Goal: Task Accomplishment & Management: Manage account settings

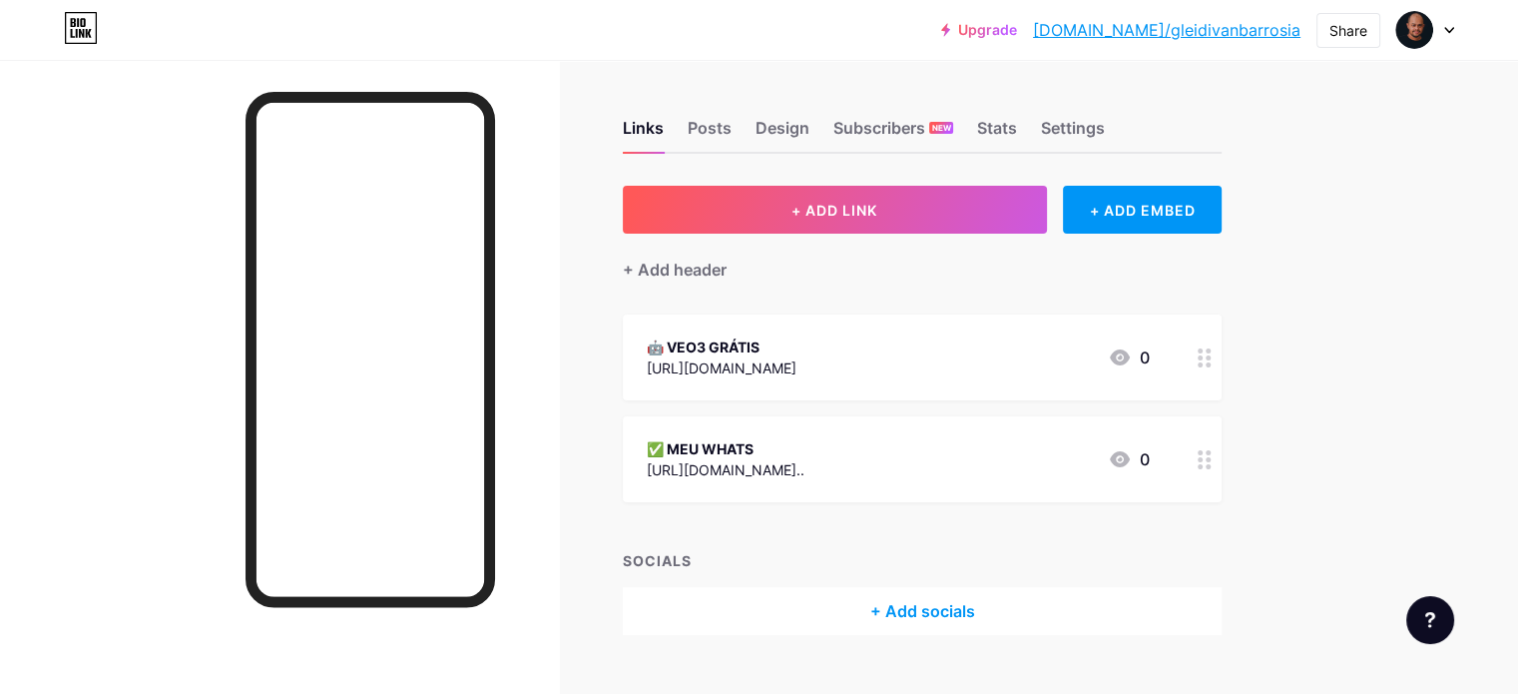
click at [877, 212] on span "+ ADD LINK" at bounding box center [834, 210] width 86 height 17
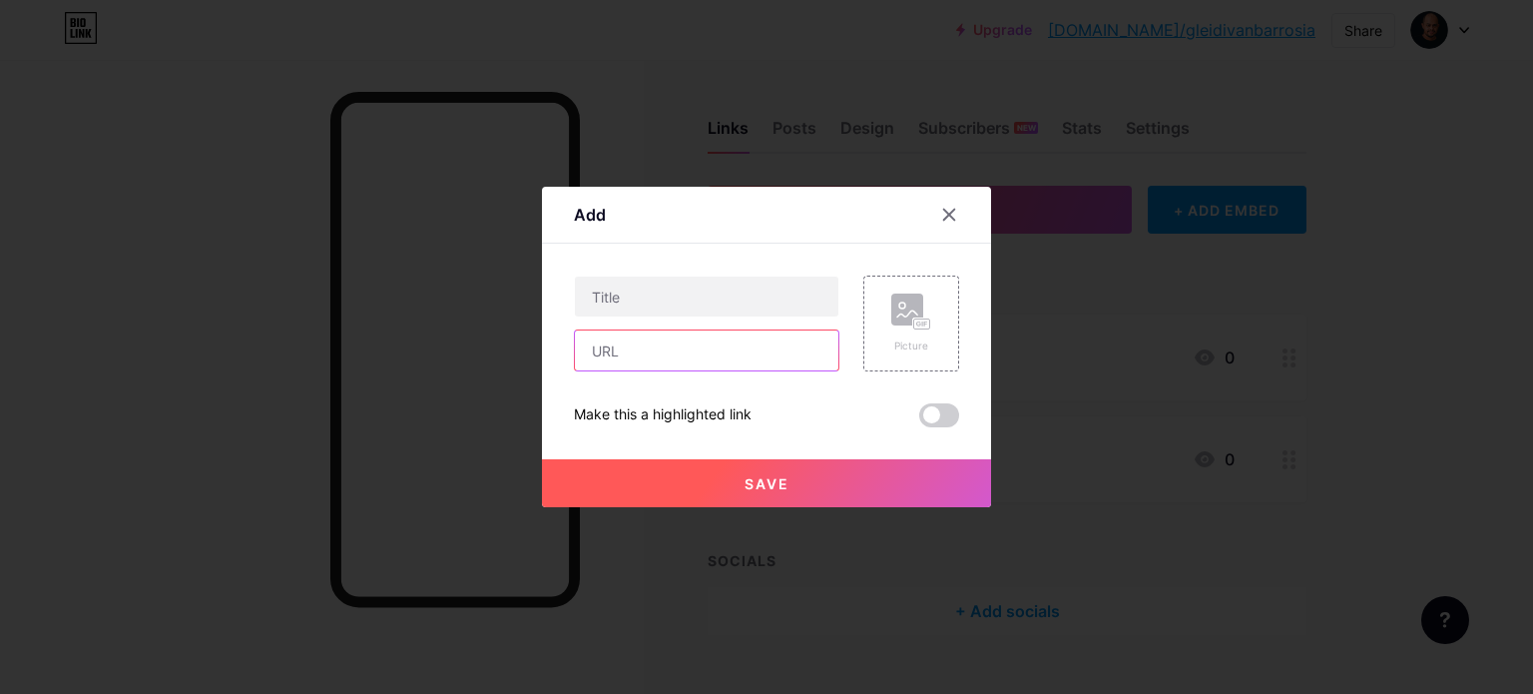
click at [647, 356] on input "text" at bounding box center [706, 350] width 263 height 40
paste input "[URL][DOMAIN_NAME]"
type input "[URL][DOMAIN_NAME]"
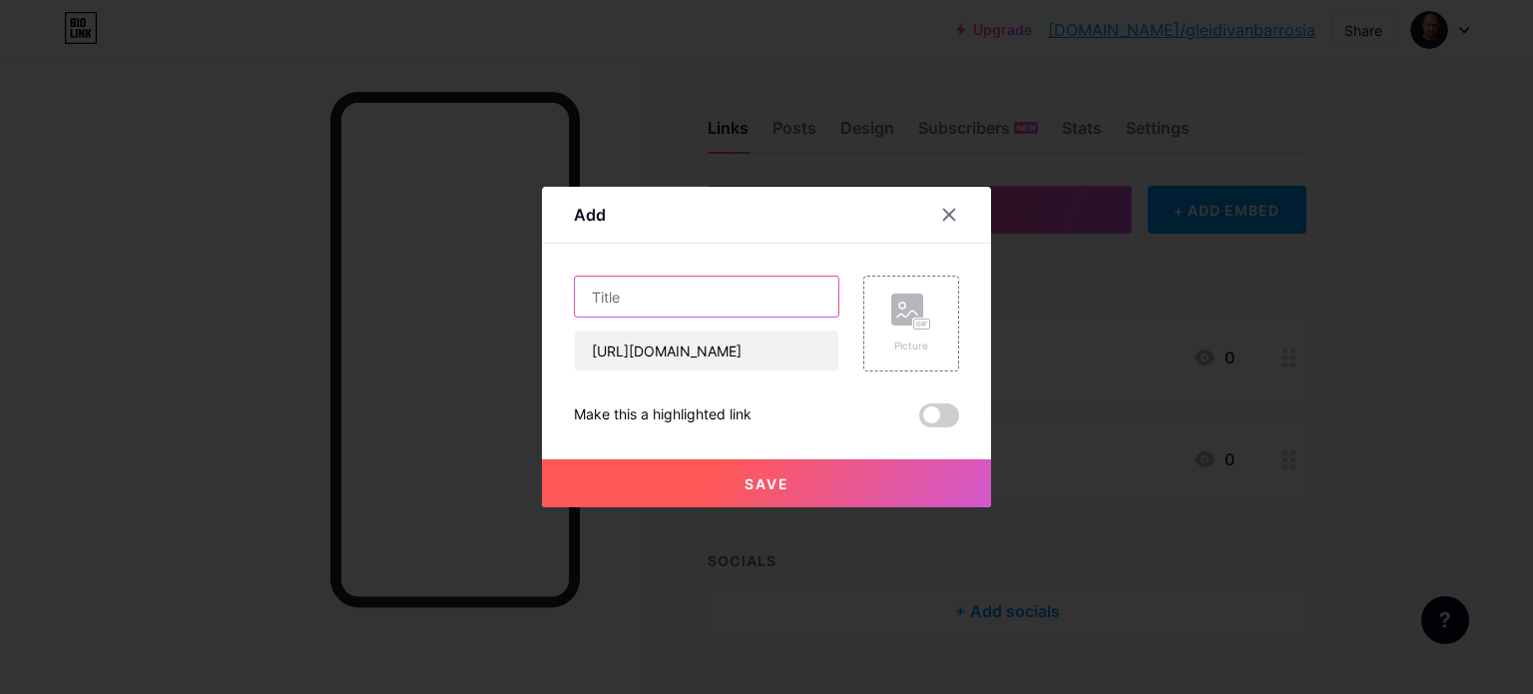
click at [653, 296] on input "text" at bounding box center [706, 296] width 263 height 40
type input "M"
drag, startPoint x: 818, startPoint y: 295, endPoint x: 571, endPoint y: 295, distance: 247.5
click at [575, 295] on input "Como Viver De Internet Usando I.A" at bounding box center [706, 296] width 263 height 40
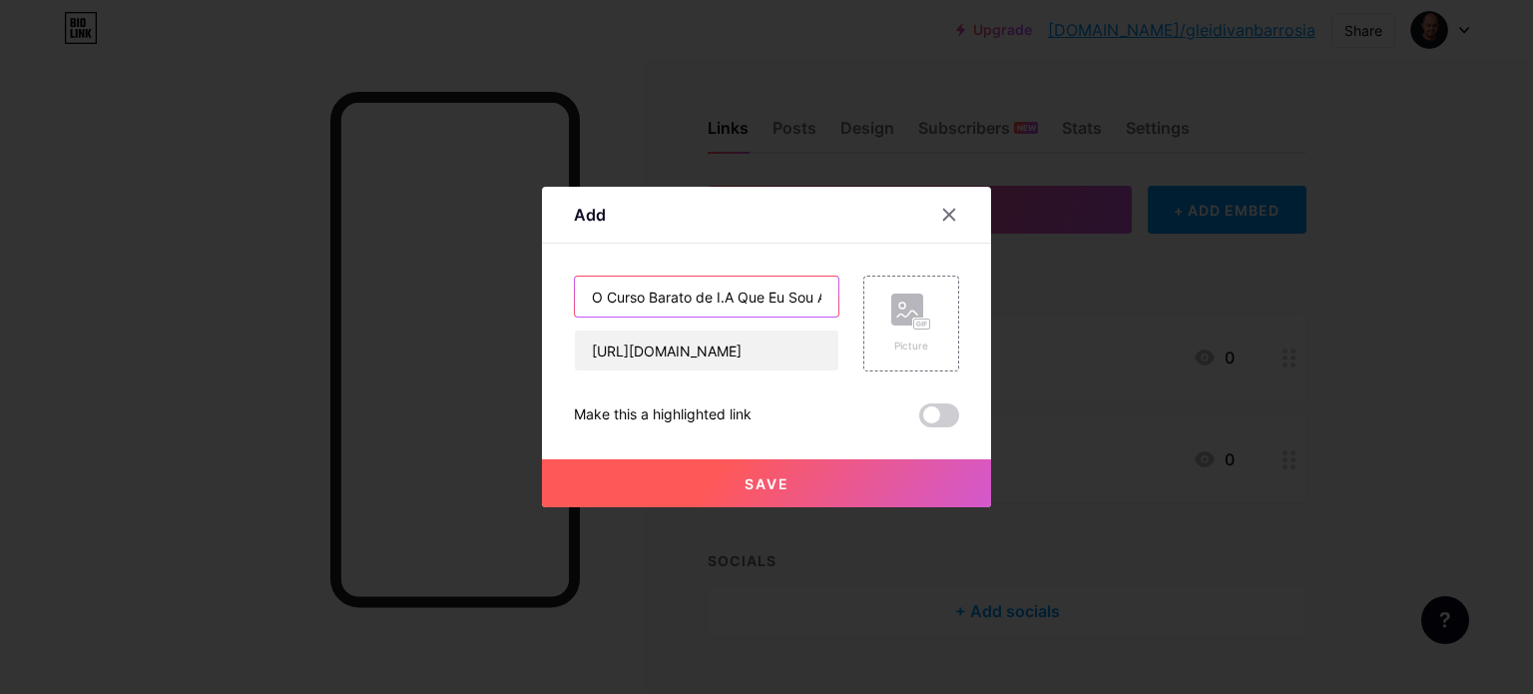
click at [582, 296] on input "O Curso Barato de I.A Que Eu Sou Aluno" at bounding box center [706, 296] width 263 height 40
paste input "🔞"
type input "🔞 O Curso Barato de I.A Que Eu Sou Aluno"
click at [794, 481] on button "Save" at bounding box center [766, 483] width 449 height 48
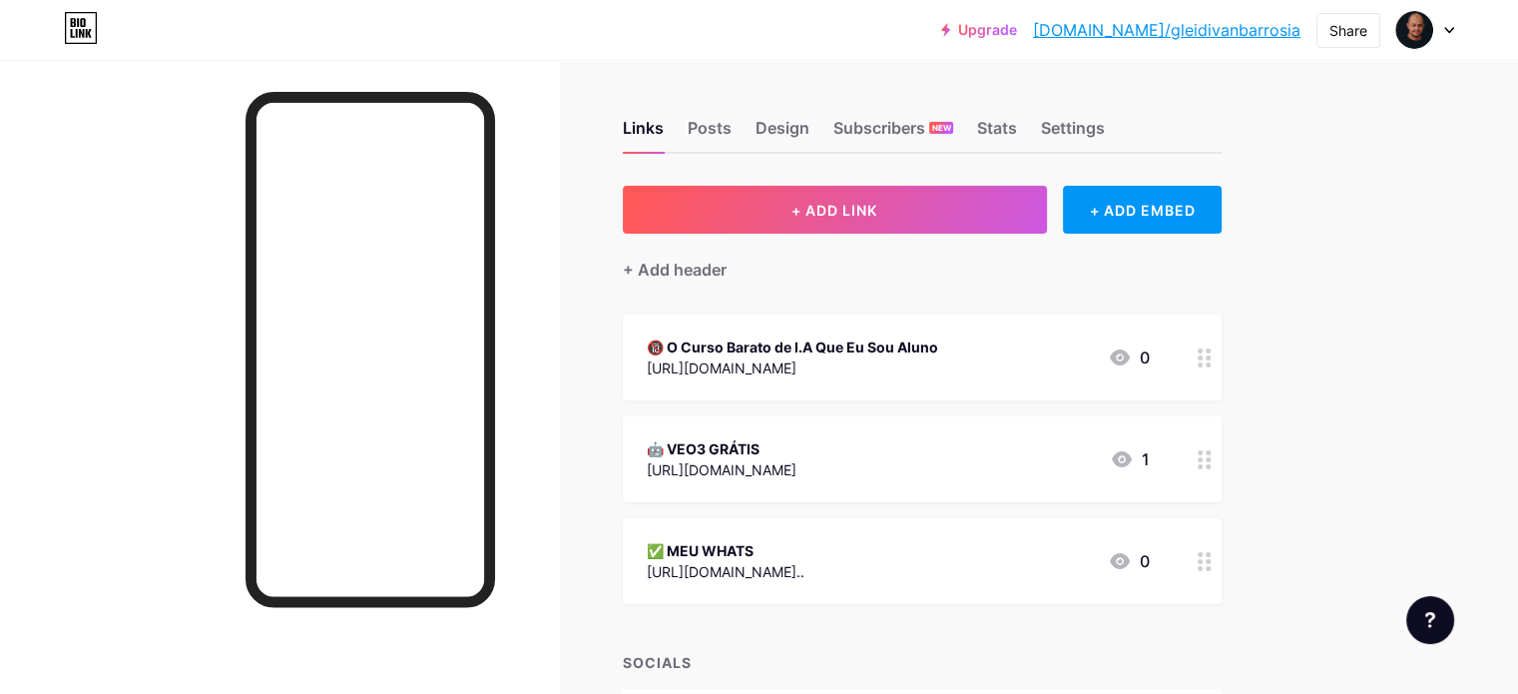
click at [796, 462] on div "[URL][DOMAIN_NAME]" at bounding box center [722, 469] width 150 height 21
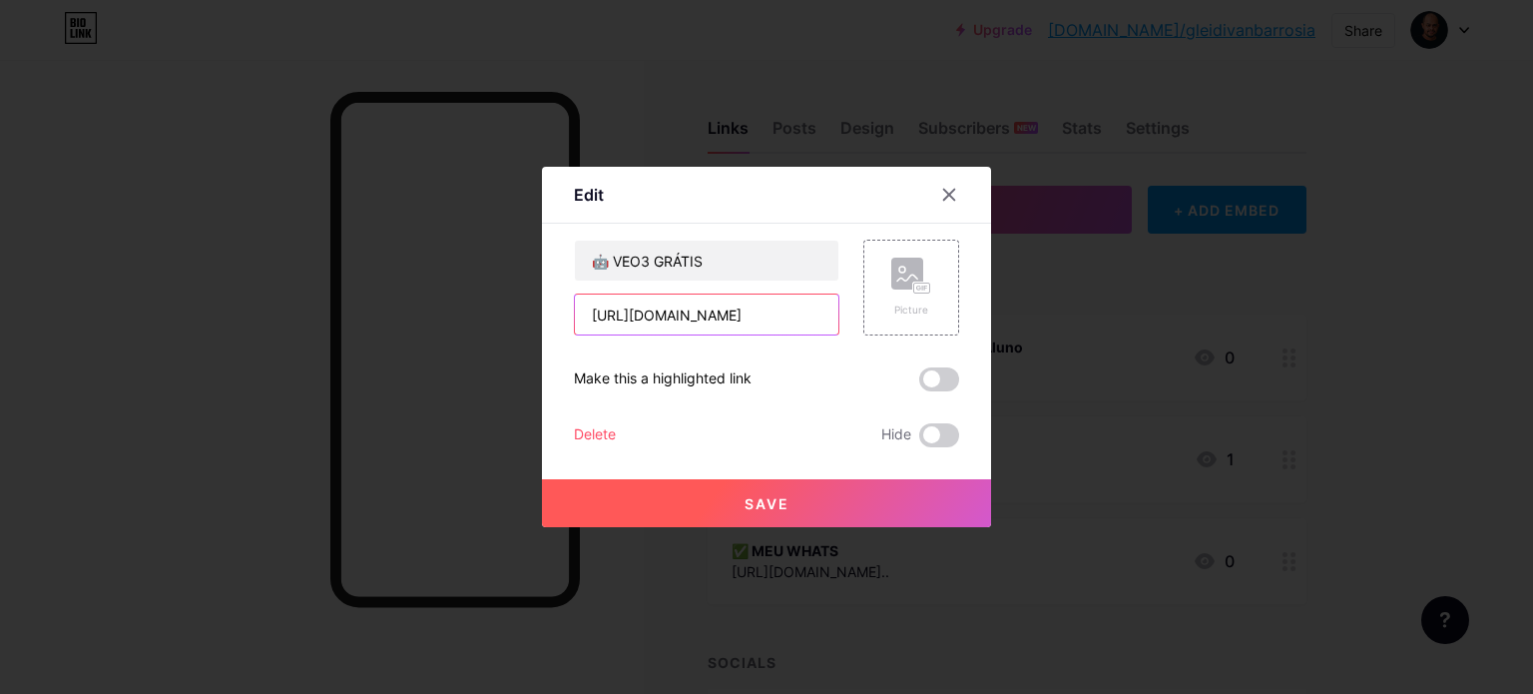
click at [718, 318] on input "[URL][DOMAIN_NAME]" at bounding box center [706, 314] width 263 height 40
paste input "M8H9AbEiNmVlg4yUFJyMZ4rrCNrlQmjy"
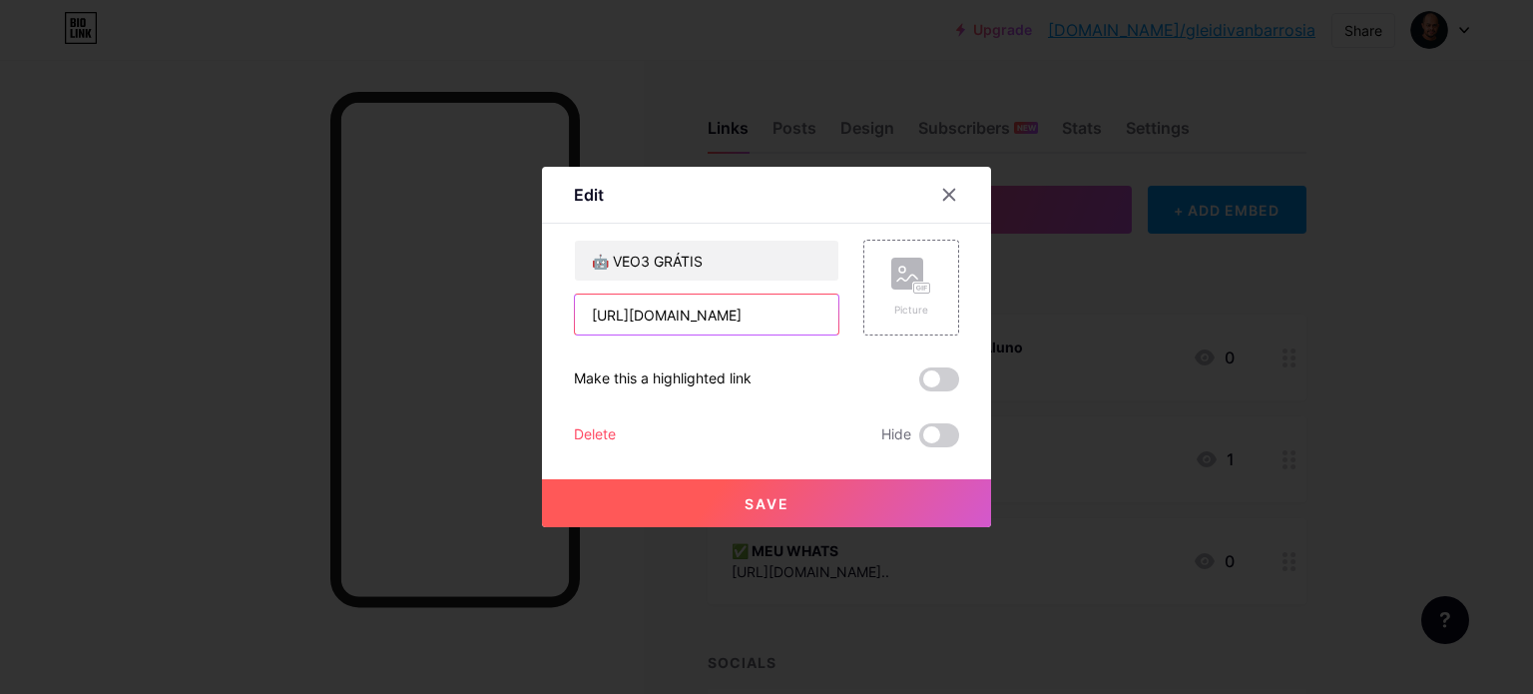
type input "[URL][DOMAIN_NAME]"
click at [763, 503] on span "Save" at bounding box center [766, 503] width 45 height 17
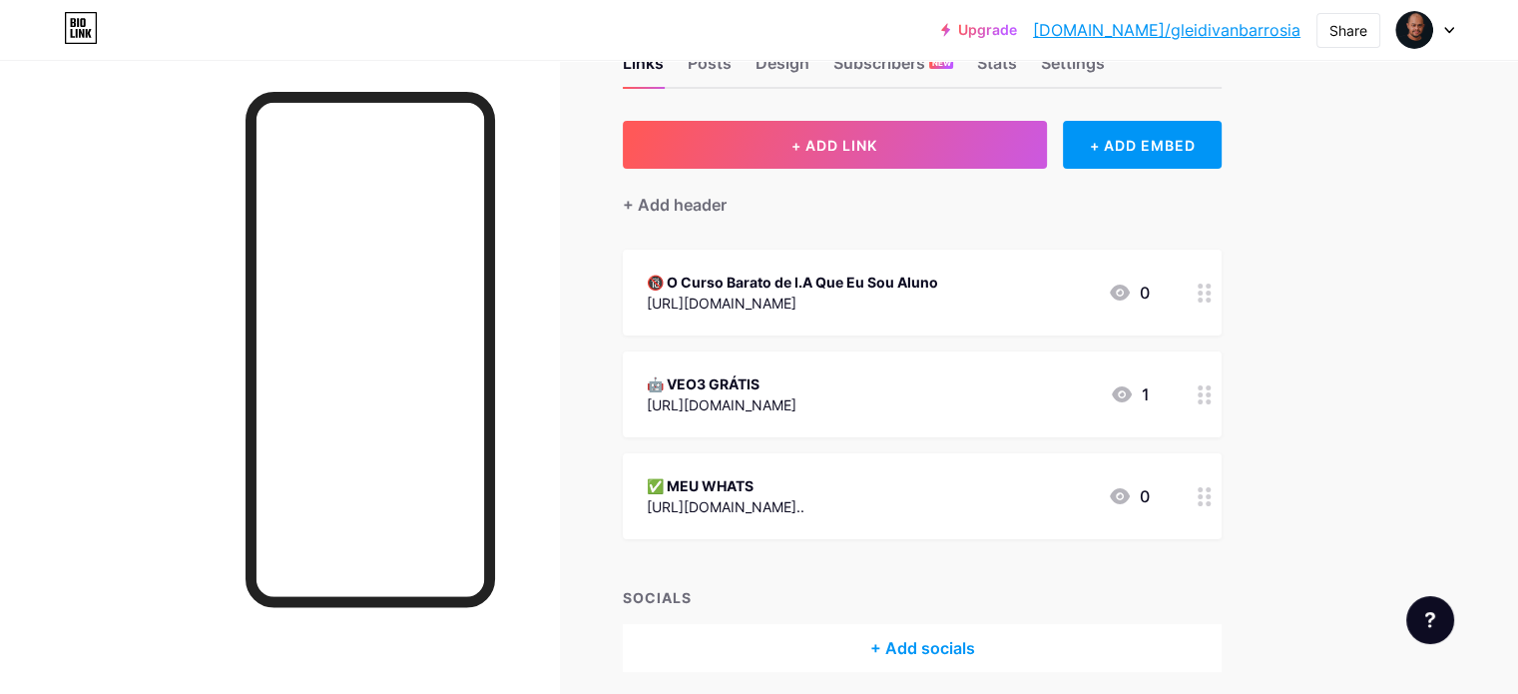
scroll to position [0, 0]
